Goal: Task Accomplishment & Management: Manage account settings

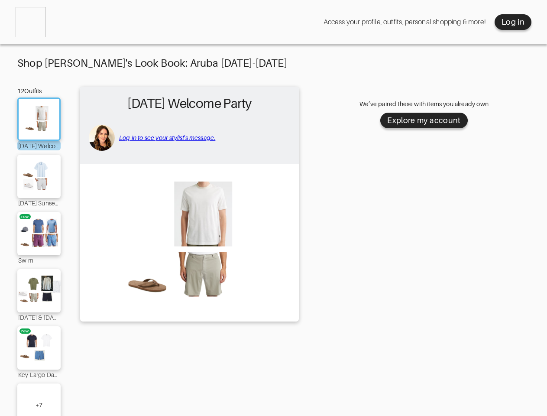
click at [273, 212] on img at bounding box center [189, 242] width 210 height 148
click at [512, 22] on div "Log in" at bounding box center [512, 22] width 23 height 10
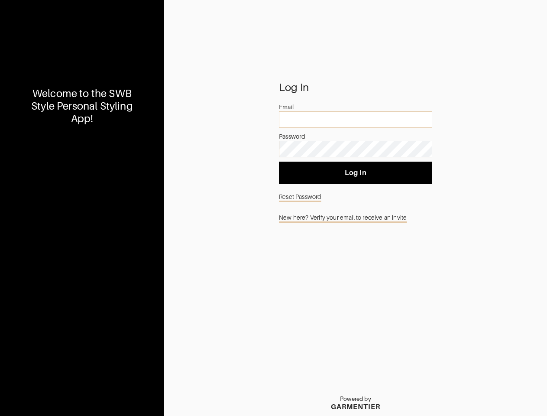
click at [39, 119] on div "Welcome to the SWB Style Personal Styling App!" at bounding box center [82, 105] width 114 height 37
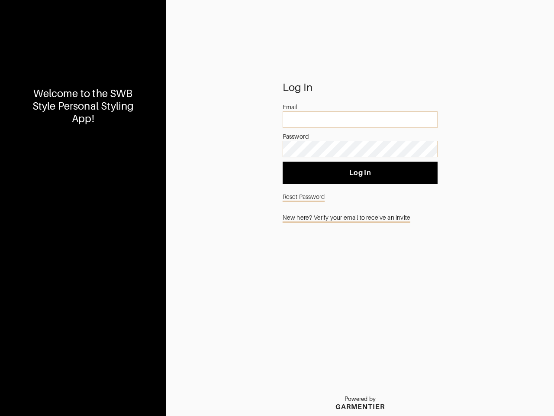
click at [39, 176] on div "Welcome to the SWB Style Personal Styling App!" at bounding box center [83, 208] width 166 height 416
click at [39, 233] on div "Welcome to the SWB Style Personal Styling App!" at bounding box center [83, 208] width 166 height 416
click at [39, 290] on div "Welcome to the SWB Style Personal Styling App!" at bounding box center [83, 208] width 166 height 416
click at [39, 348] on div "Welcome to the SWB Style Personal Styling App!" at bounding box center [83, 208] width 166 height 416
click at [39, 399] on div "Welcome to the SWB Style Personal Styling App!" at bounding box center [83, 208] width 166 height 416
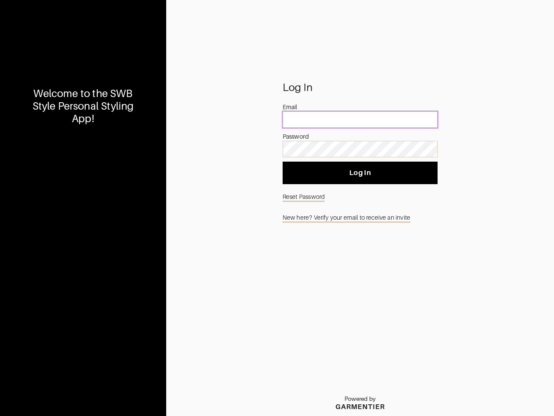
click at [424, 120] on input "email" at bounding box center [360, 119] width 155 height 16
